Goal: Task Accomplishment & Management: Manage account settings

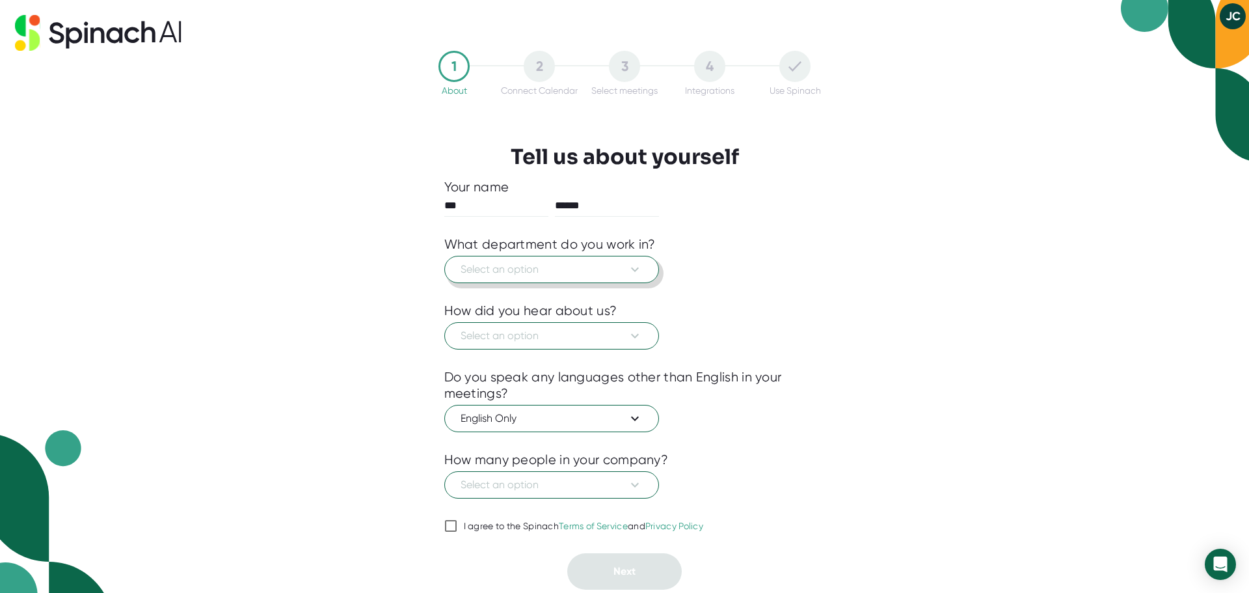
click at [522, 268] on span "Select an option" at bounding box center [552, 270] width 182 height 16
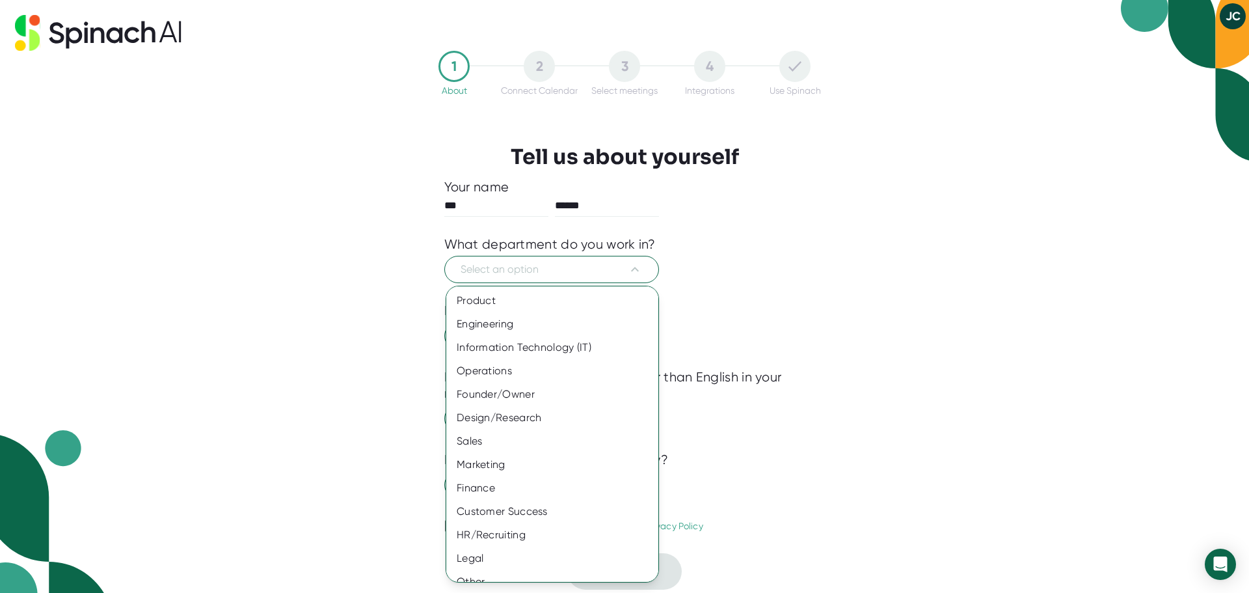
scroll to position [14, 0]
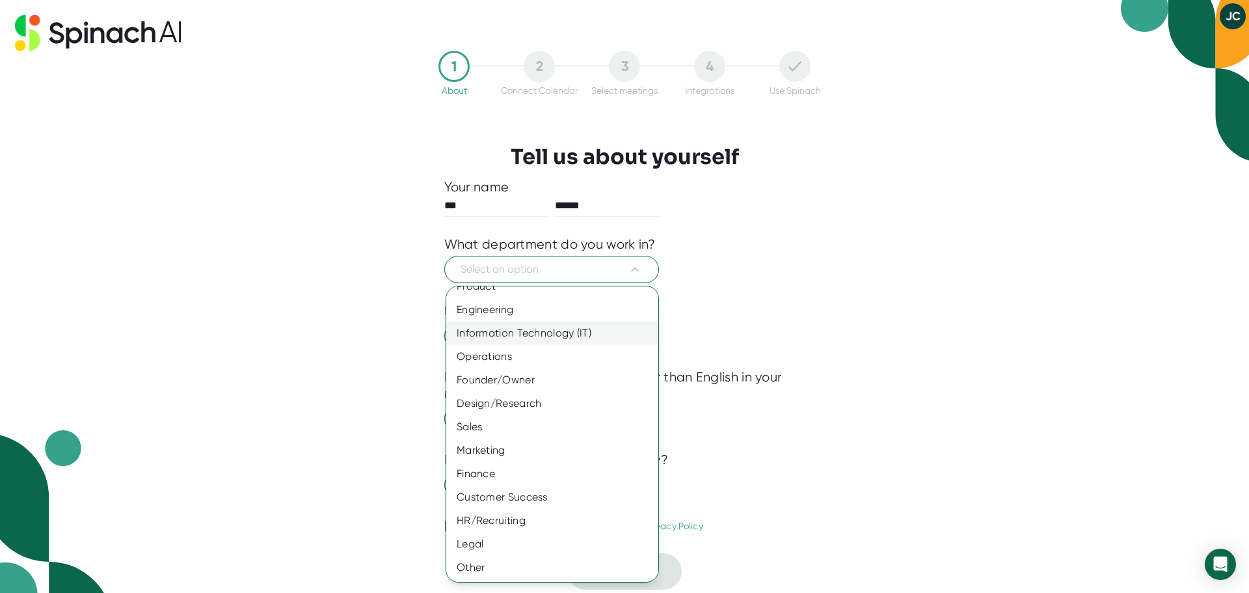
click at [530, 336] on div "Information Technology (IT)" at bounding box center [557, 332] width 222 height 23
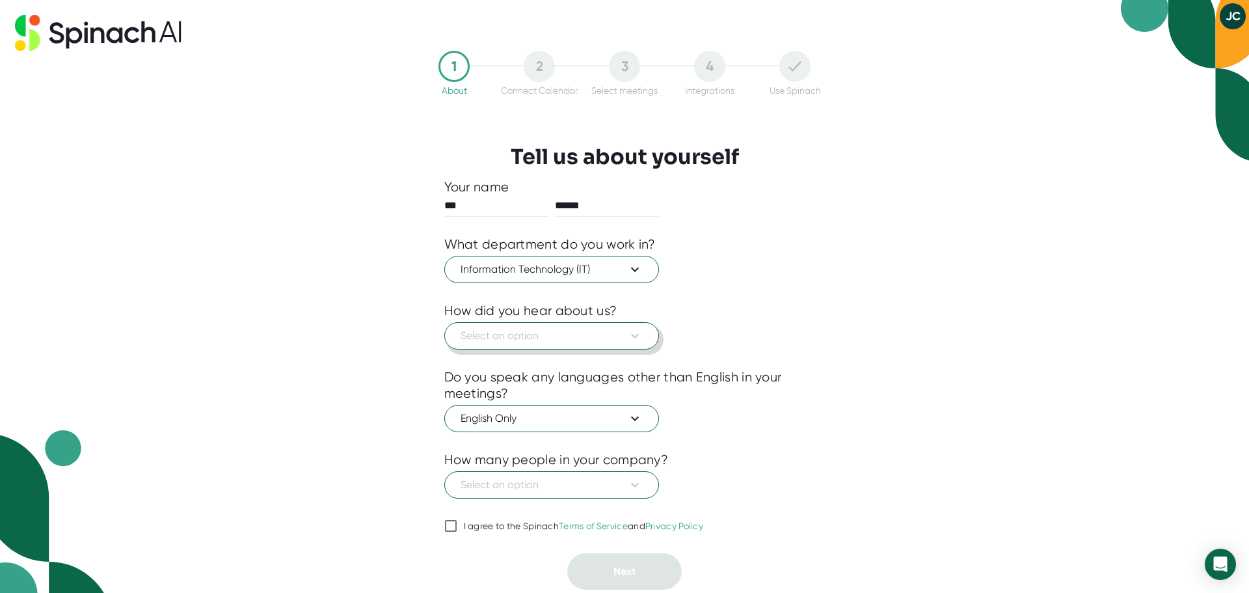
click at [590, 335] on span "Select an option" at bounding box center [552, 336] width 182 height 16
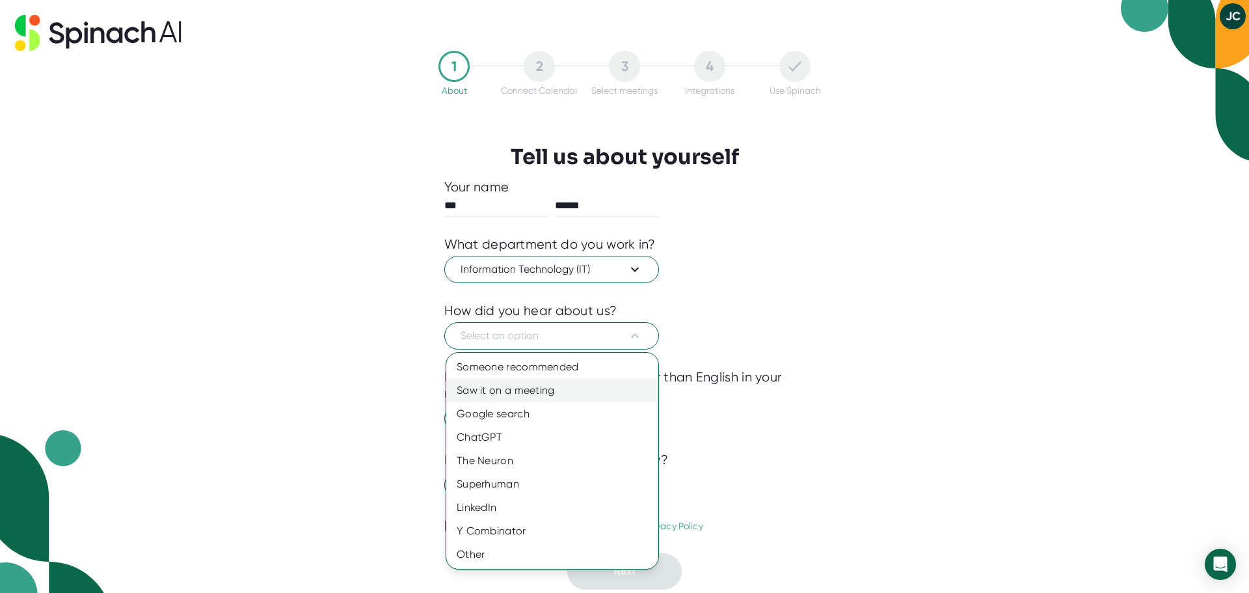
click at [539, 393] on div "Saw it on a meeting" at bounding box center [552, 390] width 212 height 23
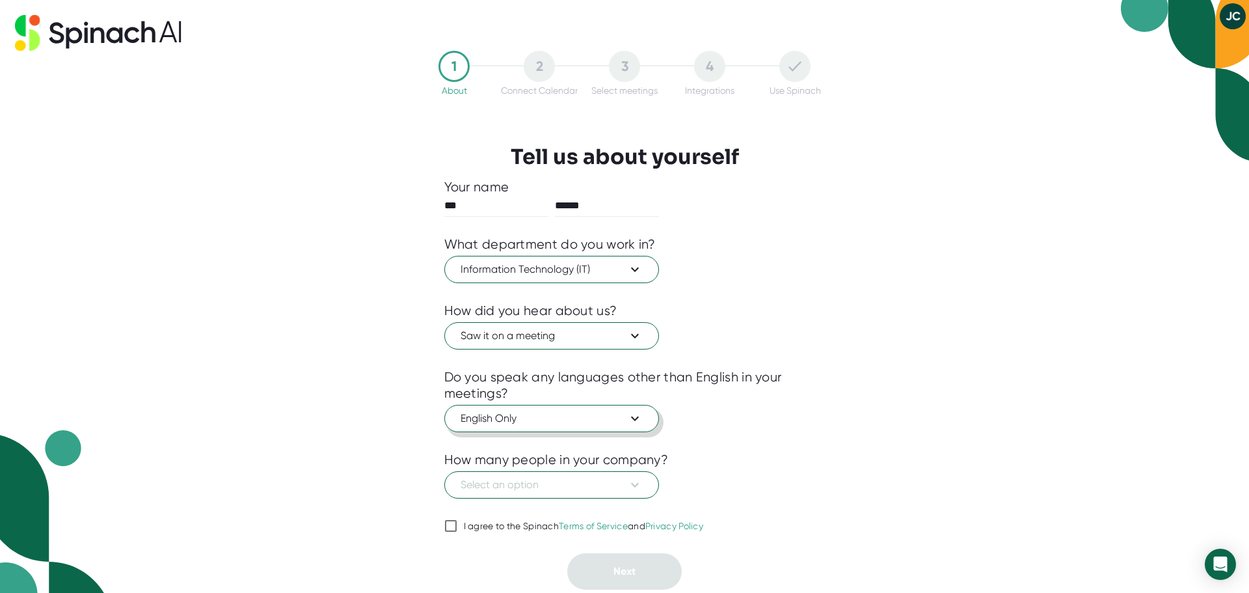
click at [539, 424] on span "English Only" at bounding box center [552, 418] width 182 height 16
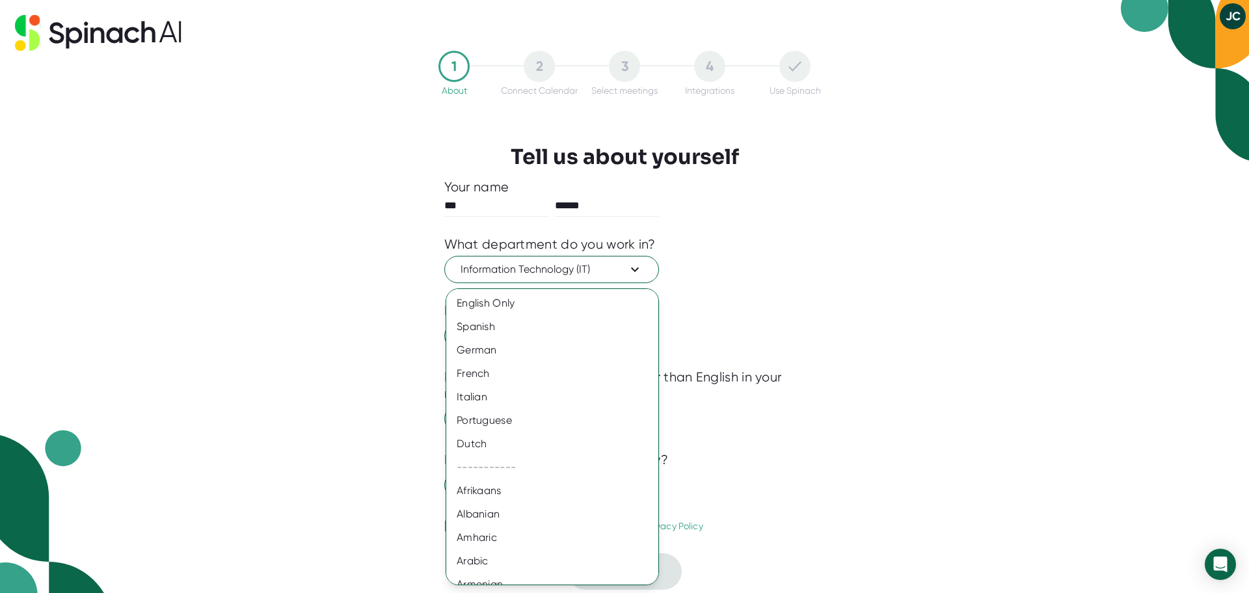
click at [210, 351] on div at bounding box center [624, 296] width 1249 height 593
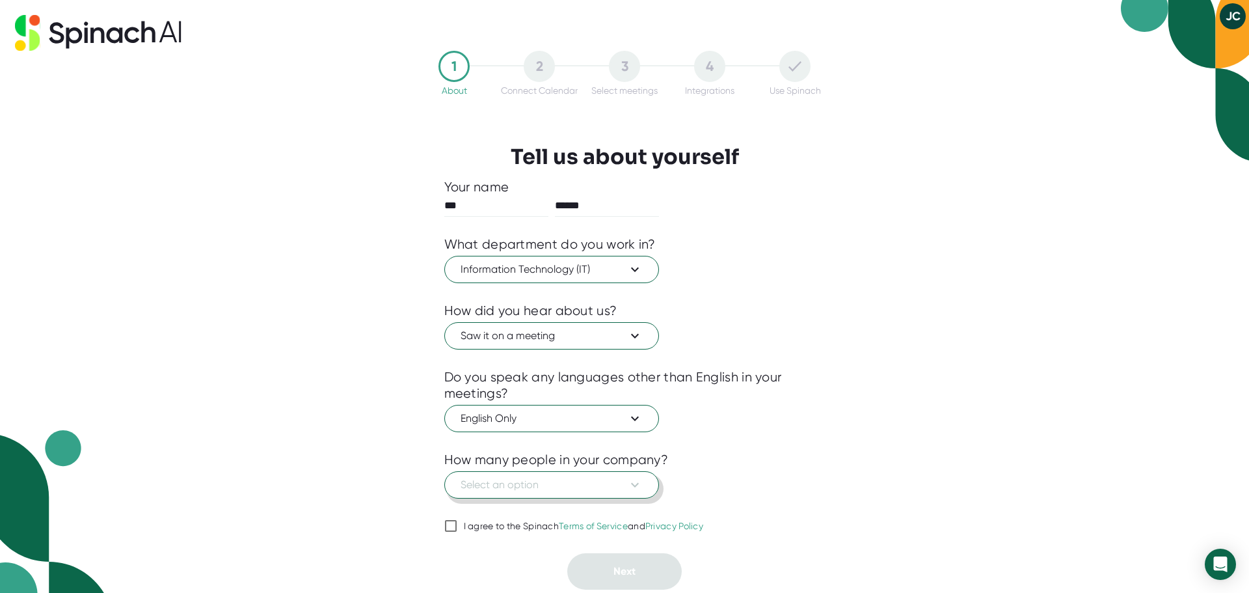
click at [513, 483] on span "Select an option" at bounding box center [552, 485] width 182 height 16
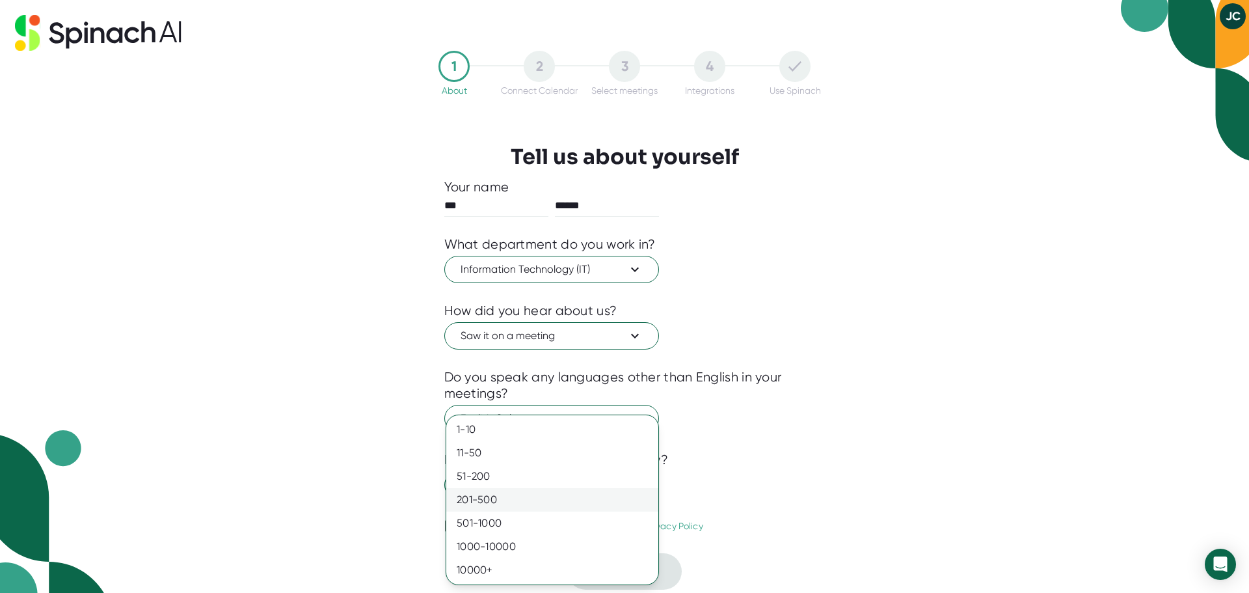
click at [511, 500] on div "201-500" at bounding box center [552, 499] width 212 height 23
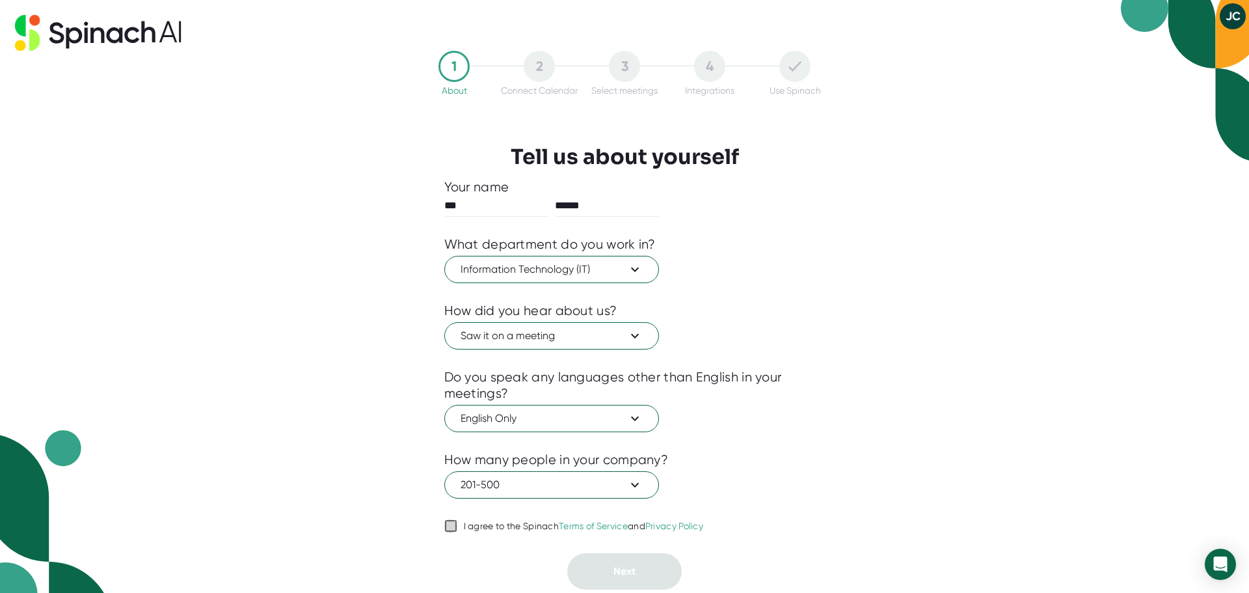
click at [450, 524] on input "I agree to the Spinach Terms of Service and Privacy Policy" at bounding box center [450, 526] width 13 height 16
checkbox input "true"
click at [599, 565] on button "Next" at bounding box center [624, 571] width 114 height 36
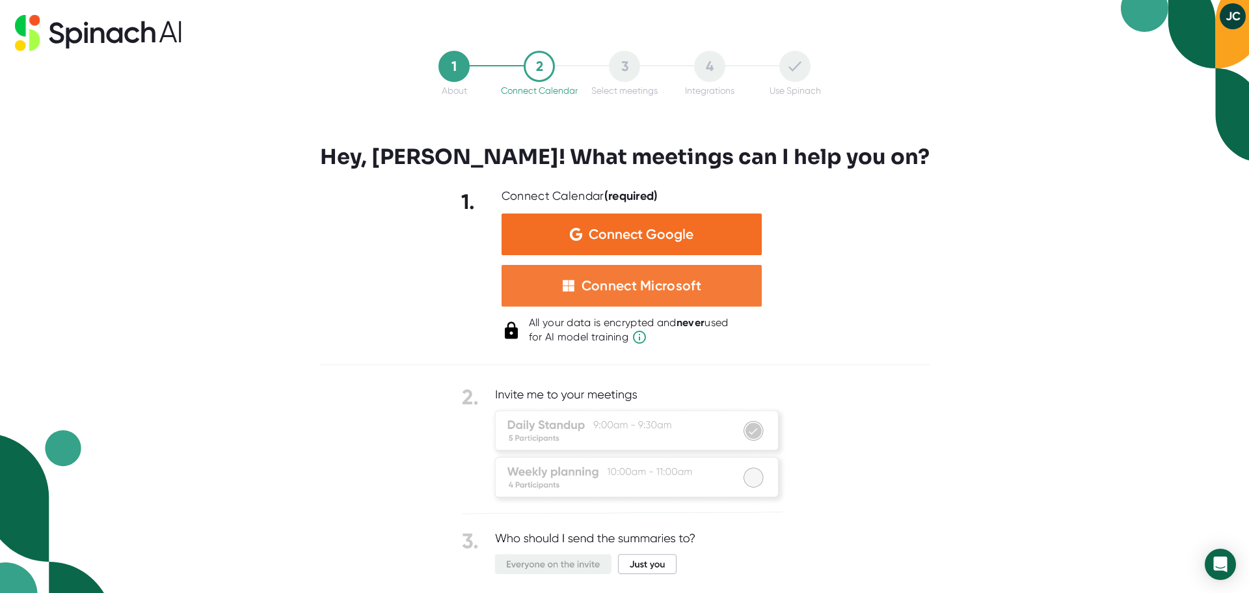
click at [638, 291] on div "Connect Microsoft" at bounding box center [642, 285] width 120 height 17
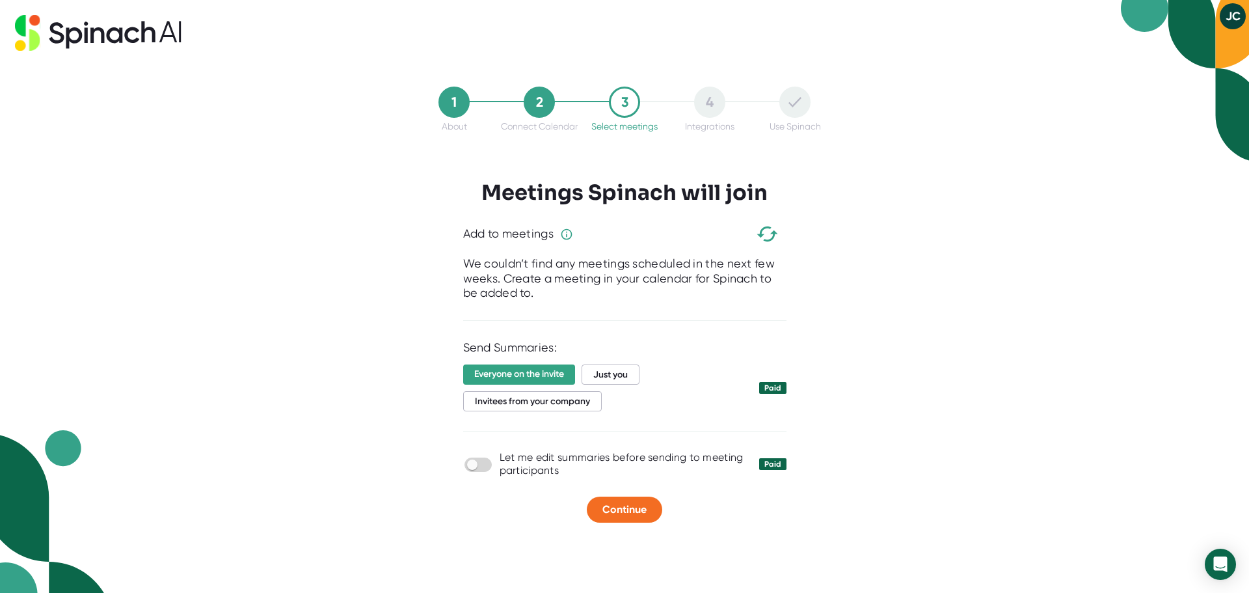
click at [380, 185] on div "1 About 2 Connect Calendar 3 Select meetings 4 Integrations Use Spinach Meeting…" at bounding box center [624, 296] width 1249 height 593
click at [599, 373] on span "Just you" at bounding box center [611, 374] width 58 height 20
click at [473, 466] on input "checkbox" at bounding box center [471, 465] width 37 height 12
checkbox input "true"
click at [635, 509] on span "Continue" at bounding box center [624, 509] width 44 height 12
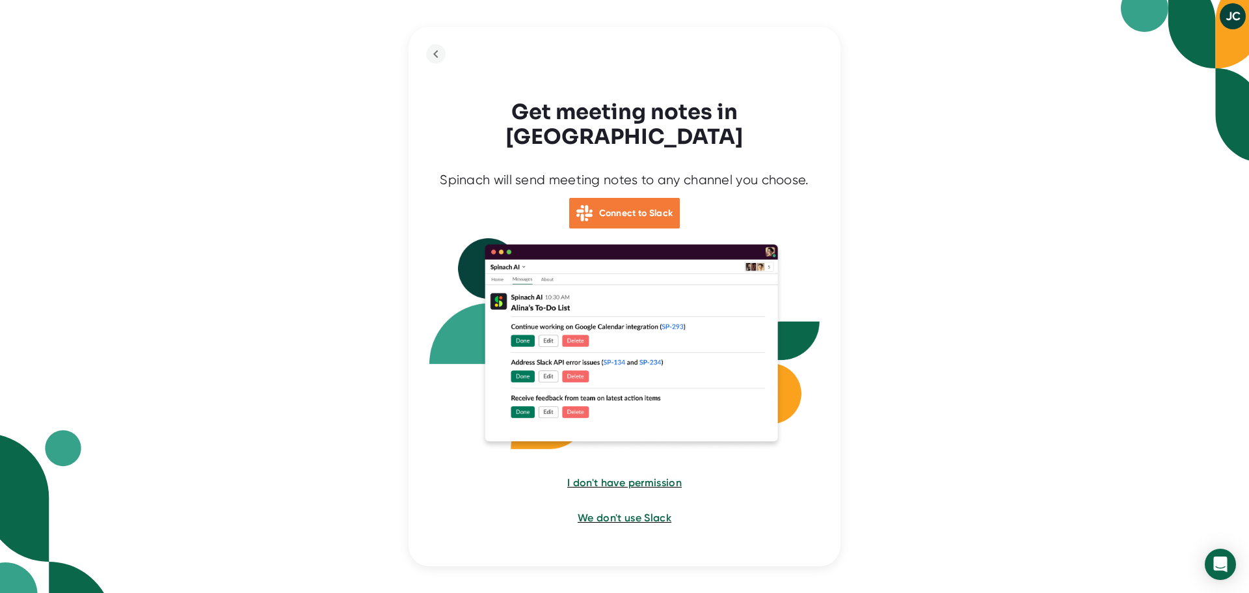
click at [625, 209] on div "Connect to Slack" at bounding box center [624, 213] width 111 height 31
click at [619, 476] on span "I don't have permission" at bounding box center [625, 482] width 116 height 12
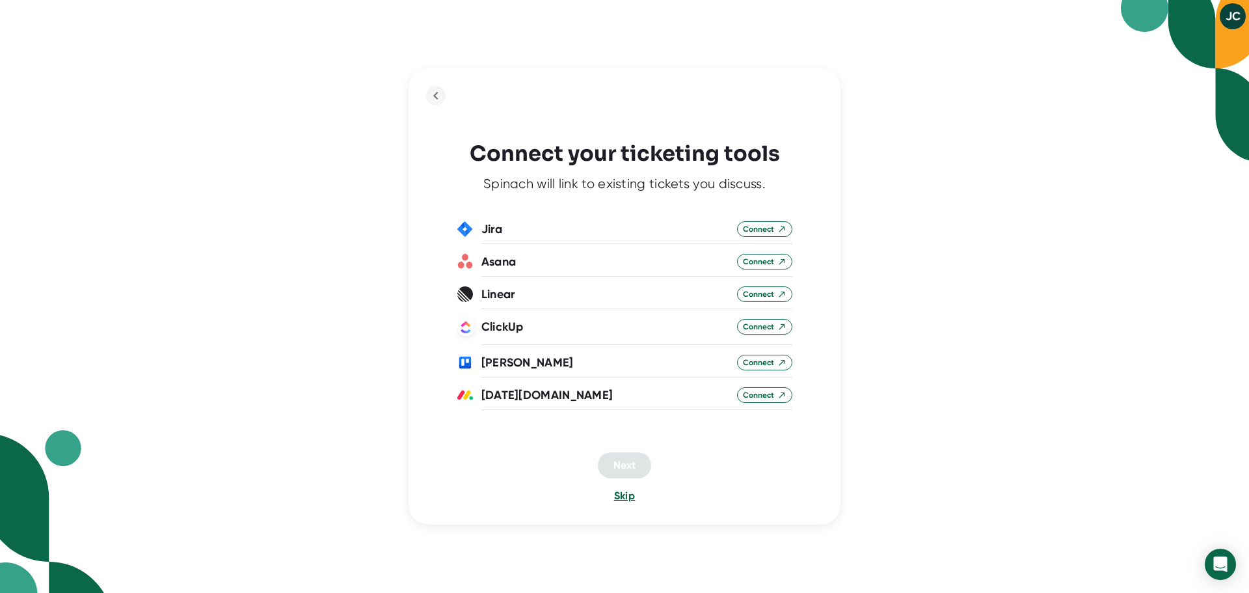
click at [625, 498] on span "Skip" at bounding box center [624, 495] width 21 height 12
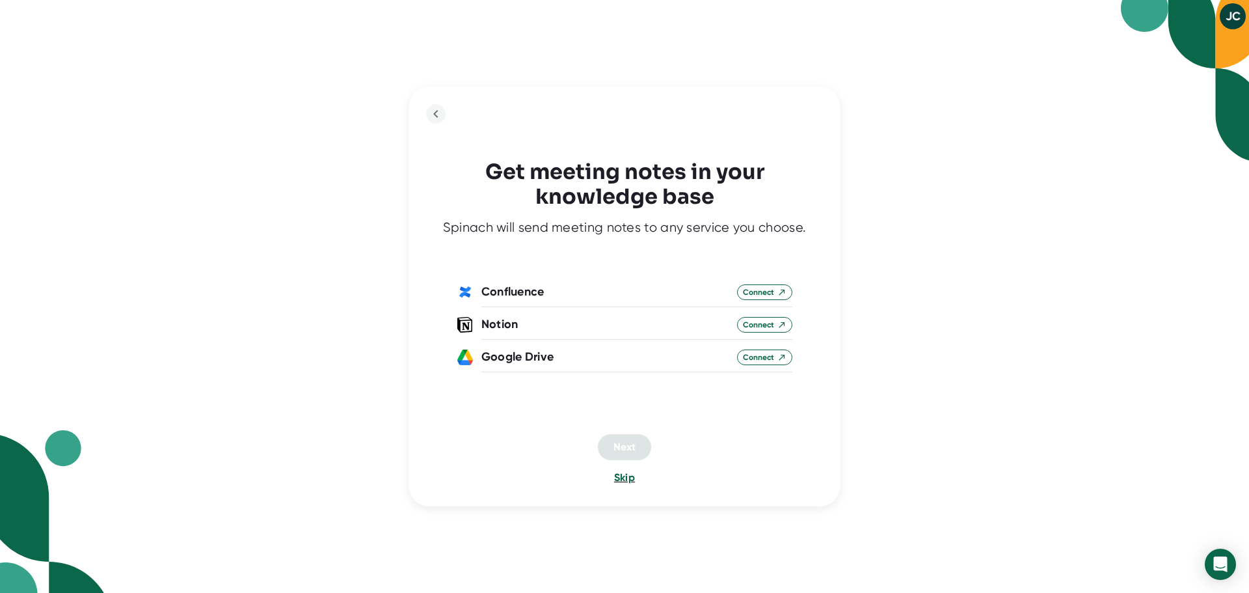
click at [621, 474] on span "Skip" at bounding box center [624, 477] width 21 height 12
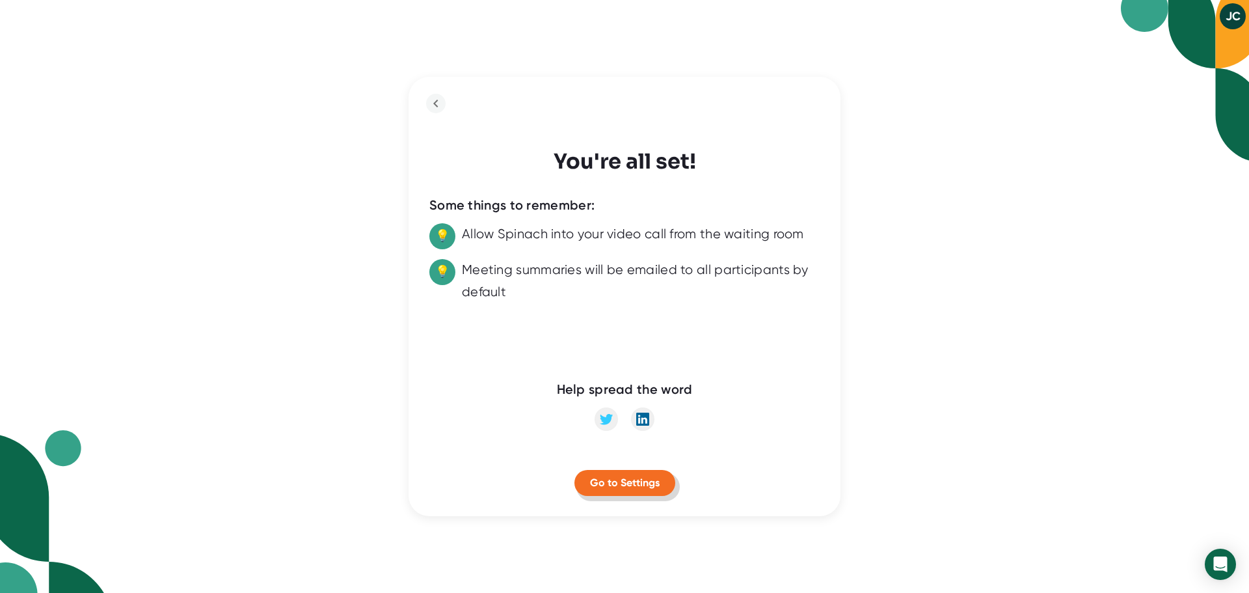
click at [613, 481] on span "Go to Settings" at bounding box center [625, 482] width 70 height 12
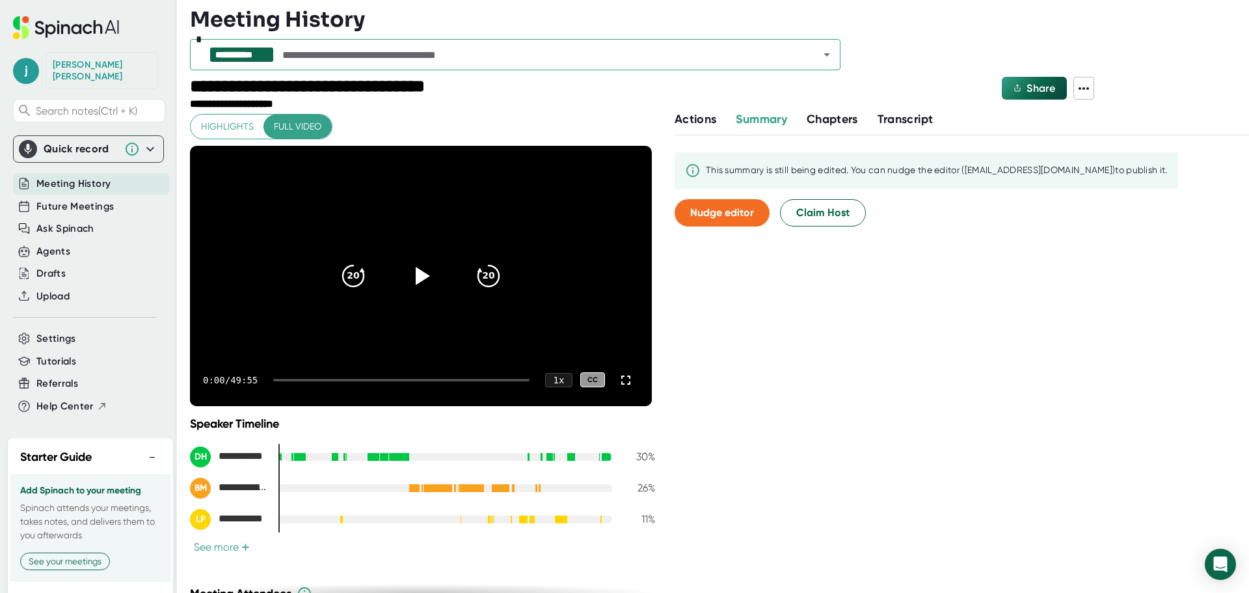
click at [895, 124] on span "Transcript" at bounding box center [906, 119] width 56 height 14
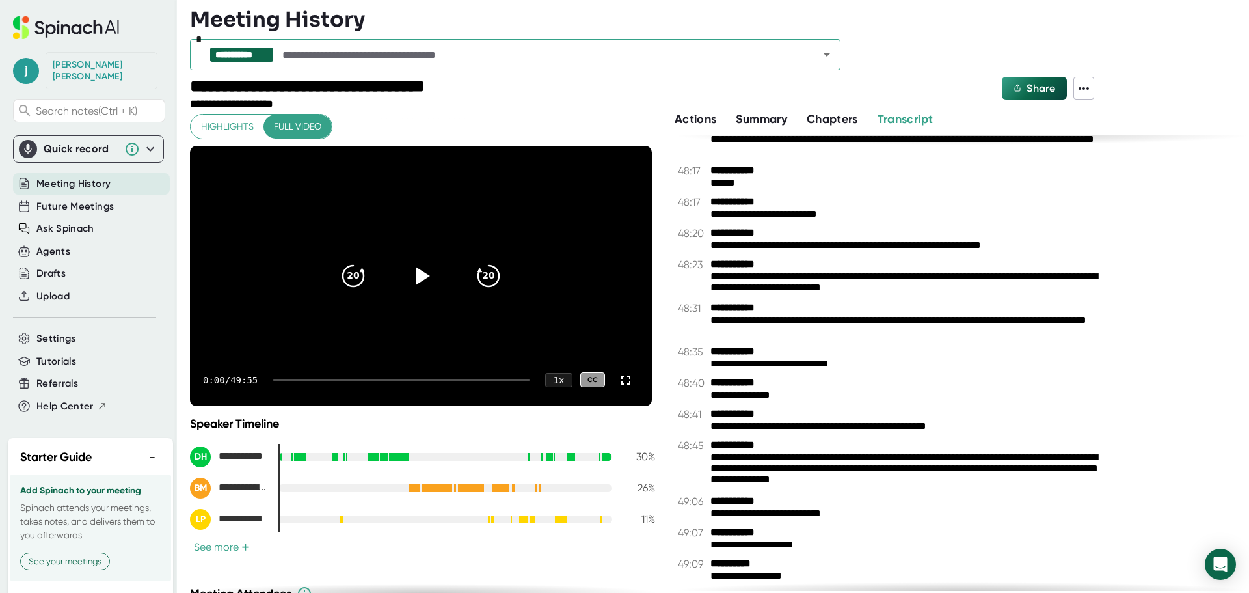
scroll to position [19455, 0]
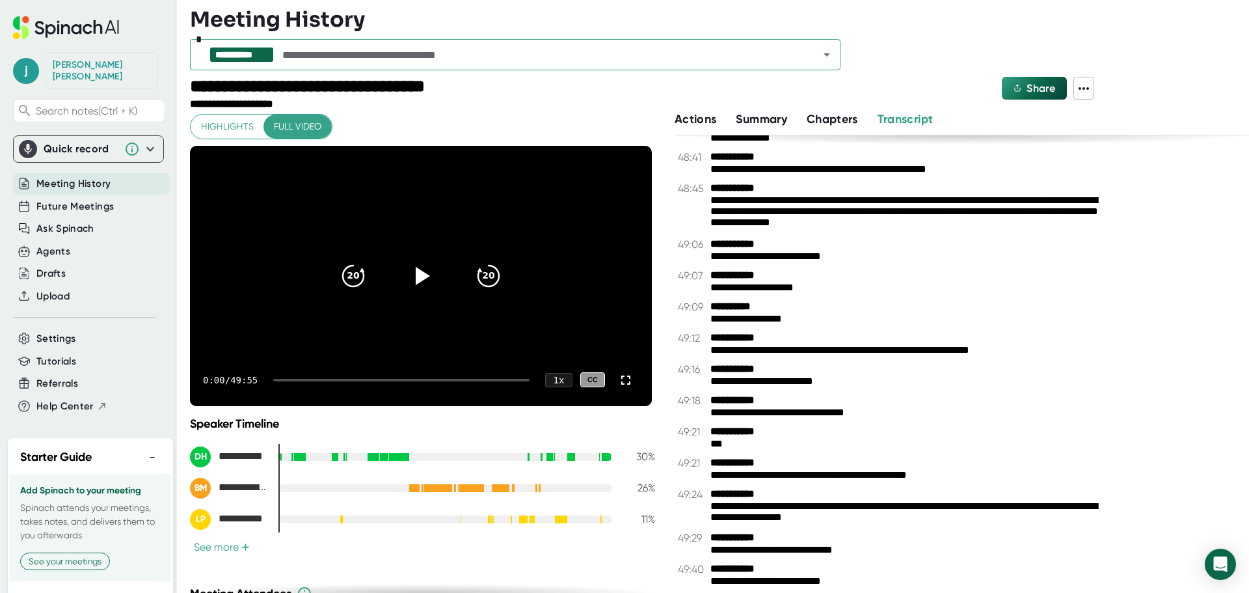
click at [831, 120] on span "Chapters" at bounding box center [832, 119] width 51 height 14
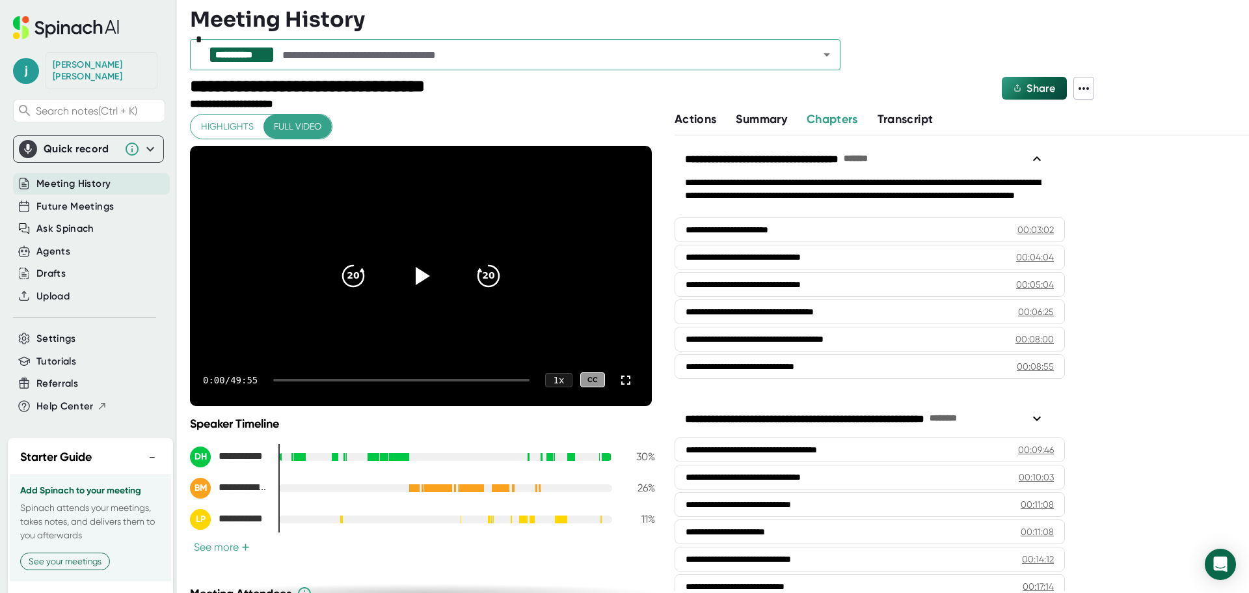
click at [755, 118] on span "Summary" at bounding box center [761, 119] width 51 height 14
